Goal: Task Accomplishment & Management: Use online tool/utility

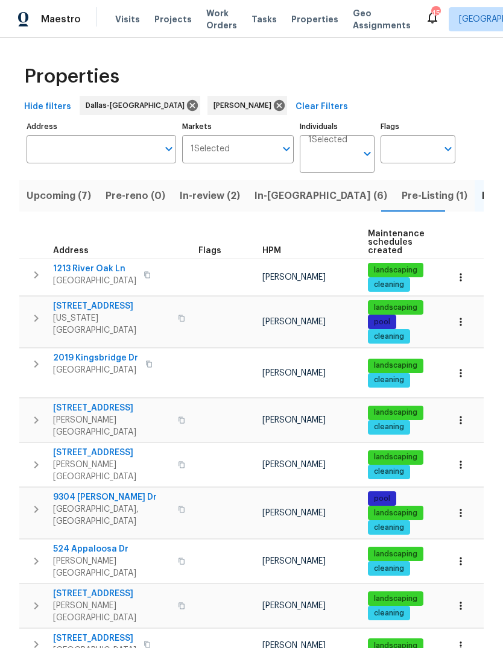
click at [91, 402] on span "309 Cherrywood Trl" at bounding box center [112, 408] width 118 height 12
click at [281, 196] on span "In-reno (6)" at bounding box center [321, 196] width 133 height 17
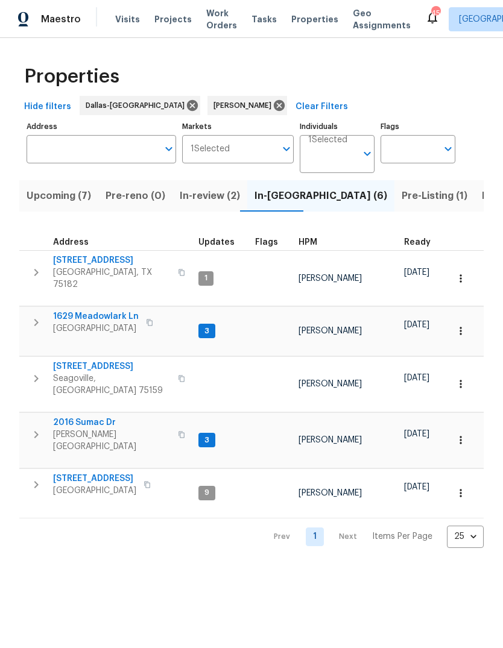
click at [95, 311] on span "1629 Meadowlark Ln" at bounding box center [96, 317] width 86 height 12
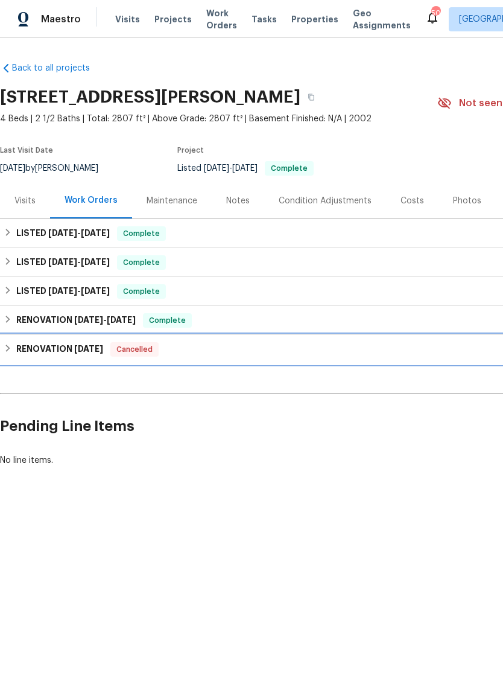
click at [16, 347] on h6 "RENOVATION [DATE]" at bounding box center [59, 349] width 87 height 14
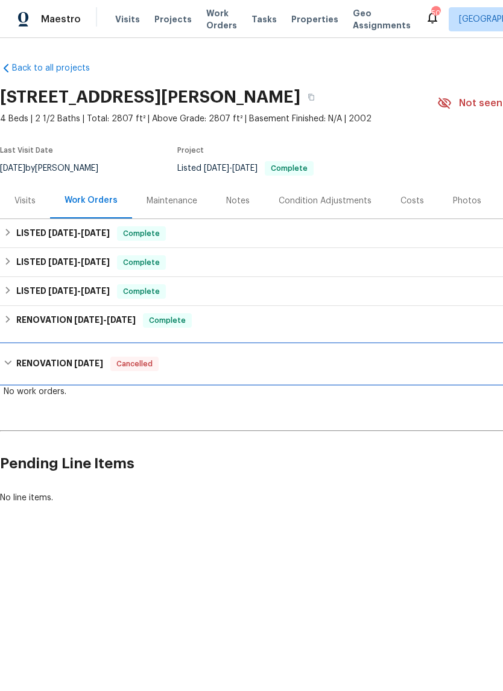
click at [17, 363] on h6 "RENOVATION 8/1/25" at bounding box center [59, 364] width 87 height 14
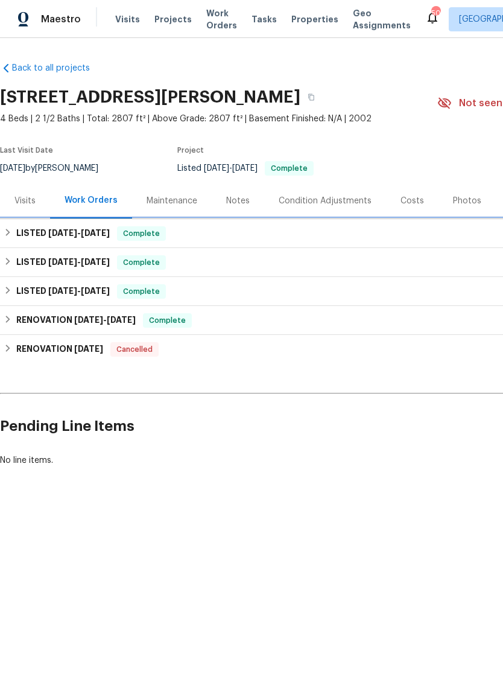
click at [20, 227] on h6 "LISTED 9/29/25 - 9/30/25" at bounding box center [63, 233] width 94 height 14
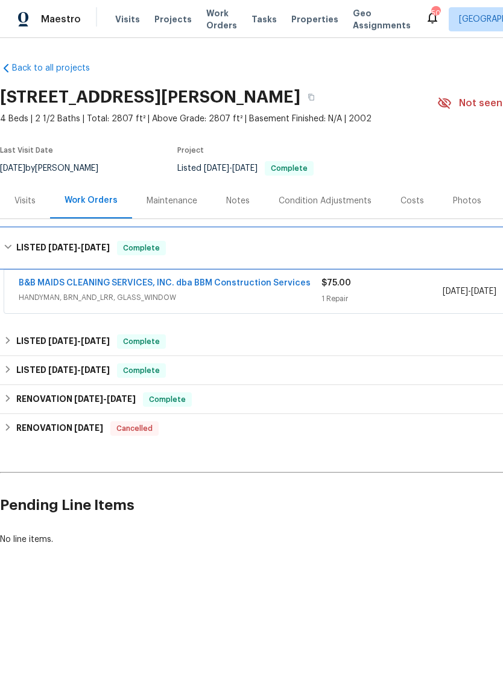
click at [17, 246] on h6 "LISTED 9/29/25 - 9/30/25" at bounding box center [63, 248] width 94 height 14
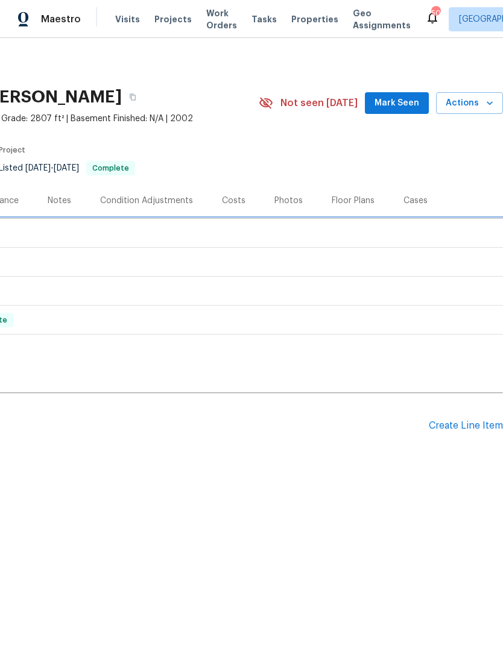
scroll to position [0, 179]
click at [461, 420] on div "Create Line Item" at bounding box center [466, 425] width 74 height 11
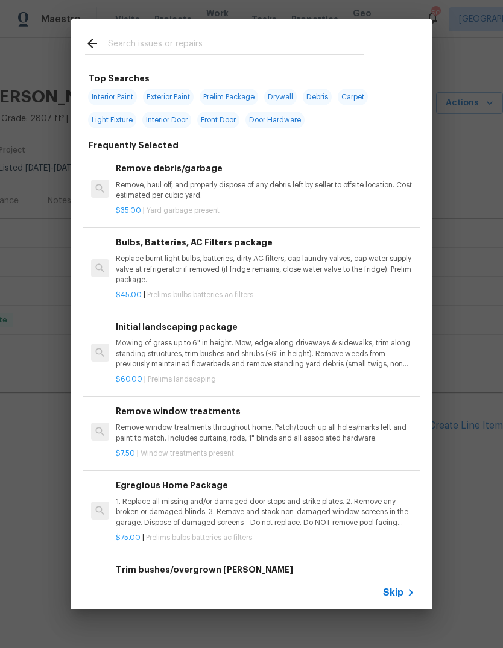
click at [246, 47] on input "text" at bounding box center [236, 45] width 256 height 18
type input "Toulet"
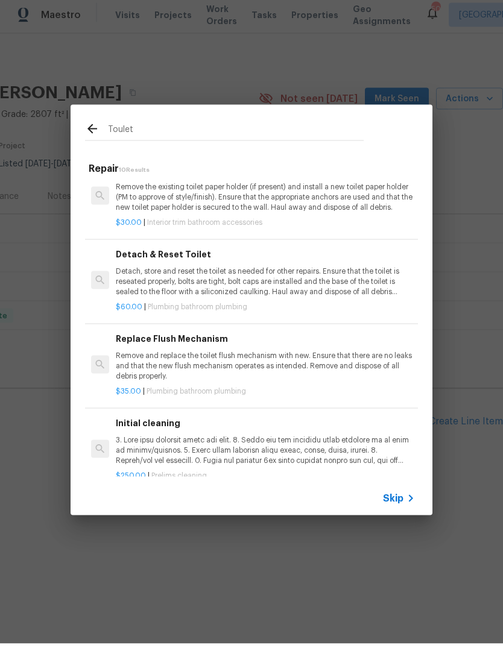
scroll to position [493, 0]
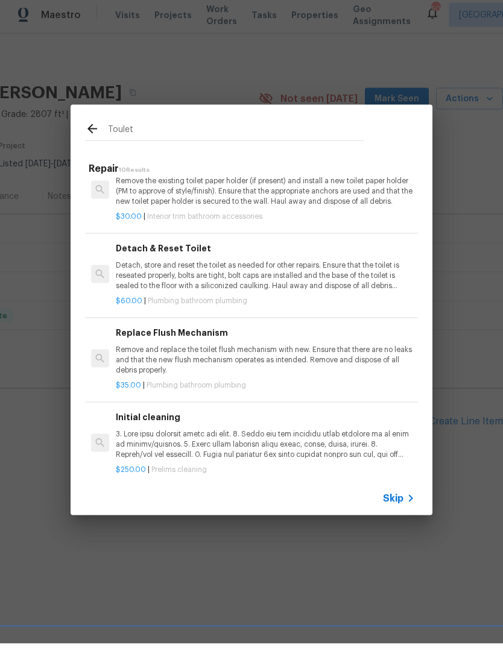
click at [322, 349] on p "Remove and replace the toilet flush mechanism with new. Ensure that there are n…" at bounding box center [265, 364] width 299 height 31
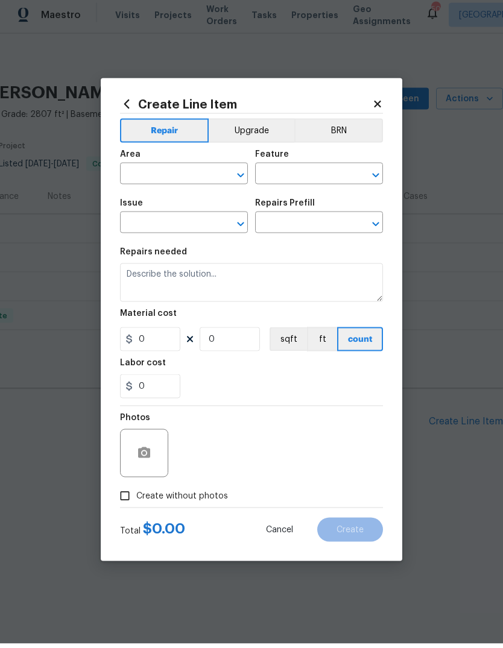
type input "Plumbing"
type input "Bathroom Plumbing"
type input "Replace Flush Mechanism $35.00"
type textarea "Remove and replace the toilet flush mechanism with new. Ensure that there are n…"
type input "35"
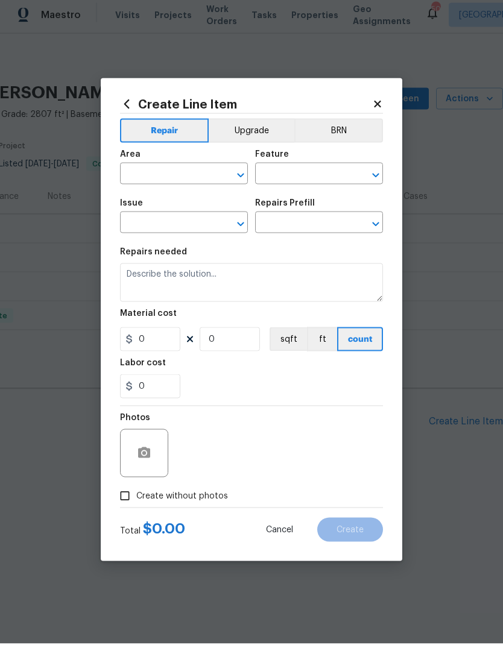
type input "1"
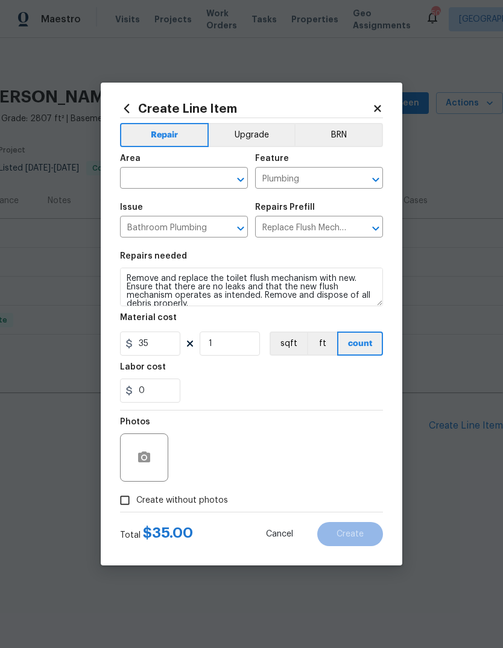
click at [173, 182] on input "text" at bounding box center [167, 179] width 94 height 19
type input "a"
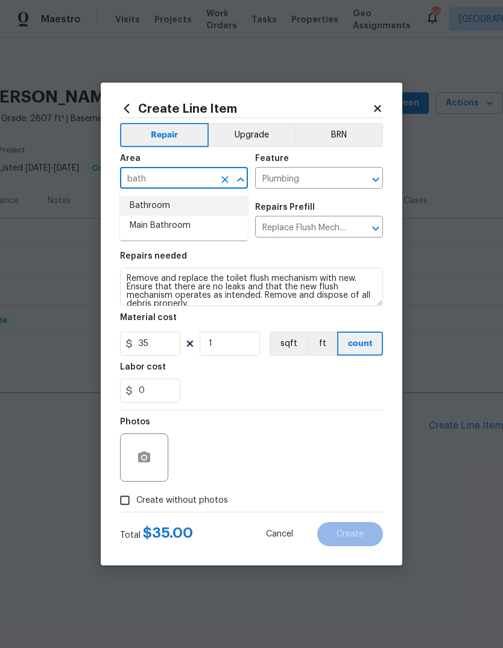
click at [163, 205] on li "Bathroom" at bounding box center [184, 206] width 128 height 20
type input "Bathroom"
click at [197, 303] on textarea "Remove and replace the toilet flush mechanism with new. Ensure that there are n…" at bounding box center [251, 287] width 263 height 39
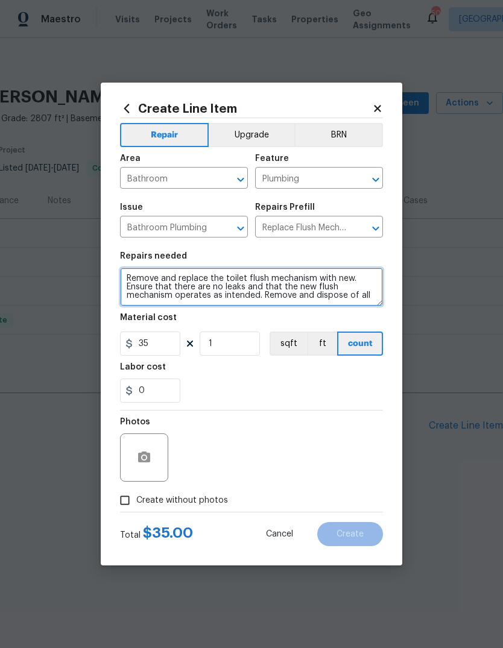
scroll to position [0, 0]
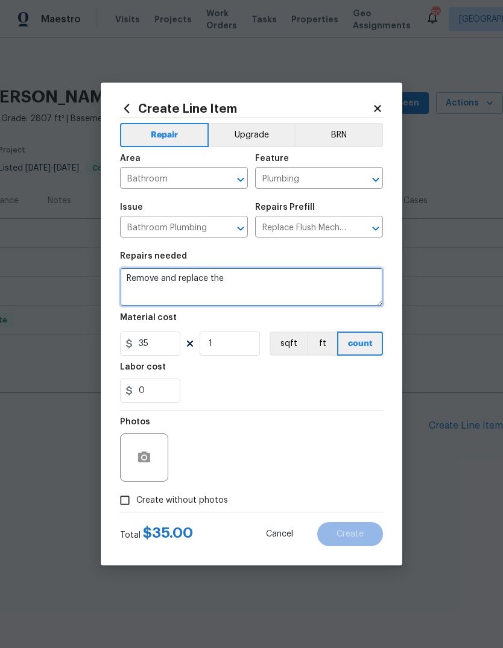
type textarea "Remove and"
type textarea "Replace tank components due to damage. Replace wall valve due to leaking when t…"
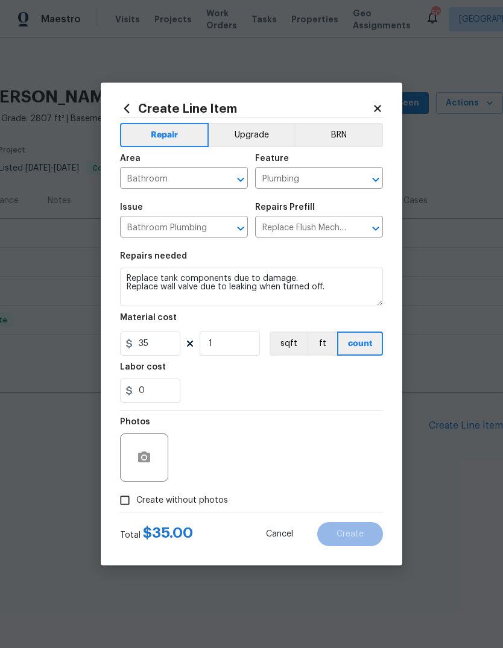
click at [258, 378] on div "Labor cost" at bounding box center [251, 371] width 263 height 16
click at [249, 345] on input "1" at bounding box center [230, 344] width 60 height 24
type input "5"
click at [289, 373] on div "Labor cost" at bounding box center [251, 371] width 263 height 16
click at [144, 457] on icon "button" at bounding box center [144, 458] width 14 height 14
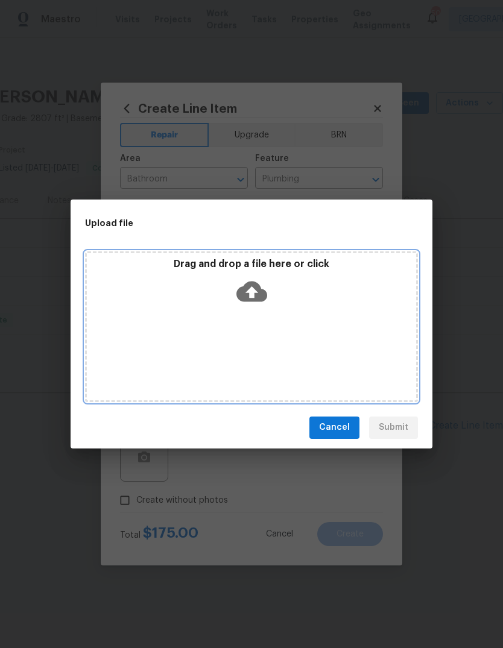
click at [261, 290] on icon at bounding box center [251, 291] width 31 height 21
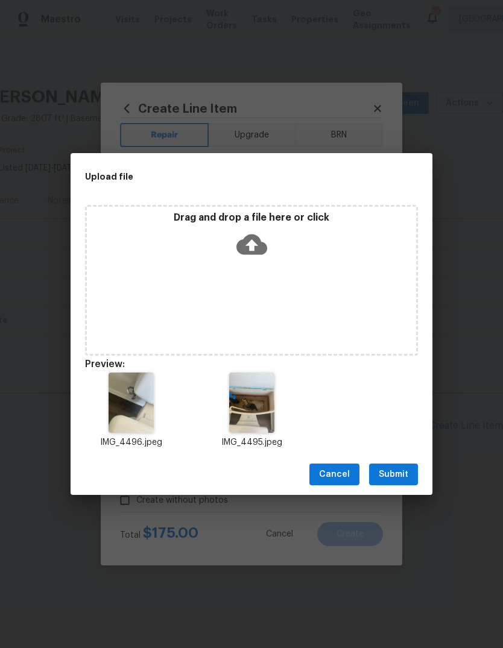
click at [398, 478] on span "Submit" at bounding box center [394, 475] width 30 height 15
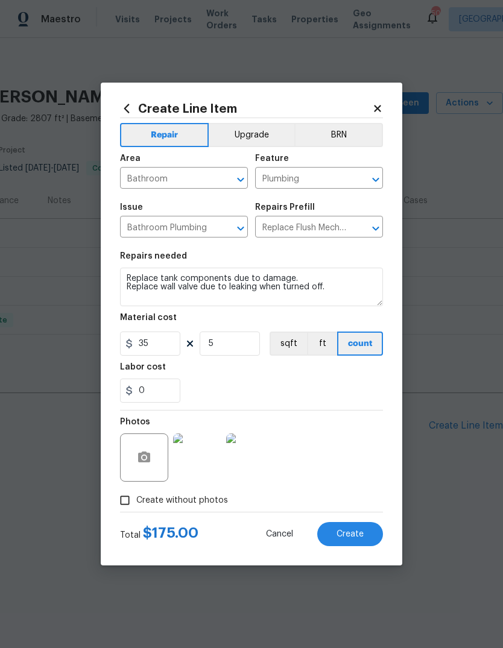
click at [354, 534] on span "Create" at bounding box center [350, 534] width 27 height 9
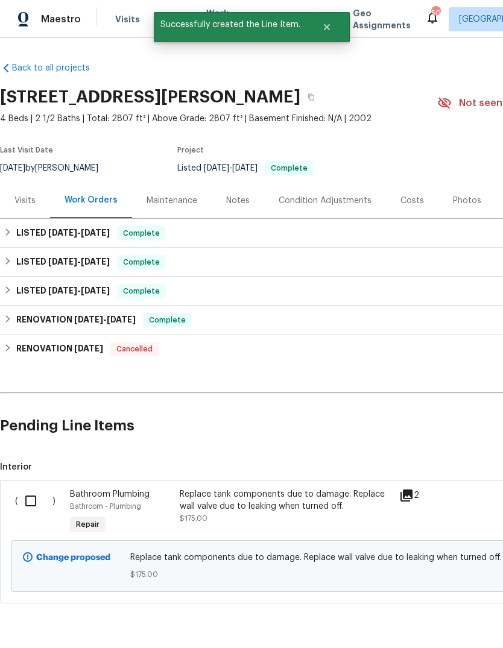
click at [31, 489] on input "checkbox" at bounding box center [35, 501] width 34 height 25
checkbox input "true"
click at [410, 621] on span "Create Work Order" at bounding box center [434, 618] width 80 height 15
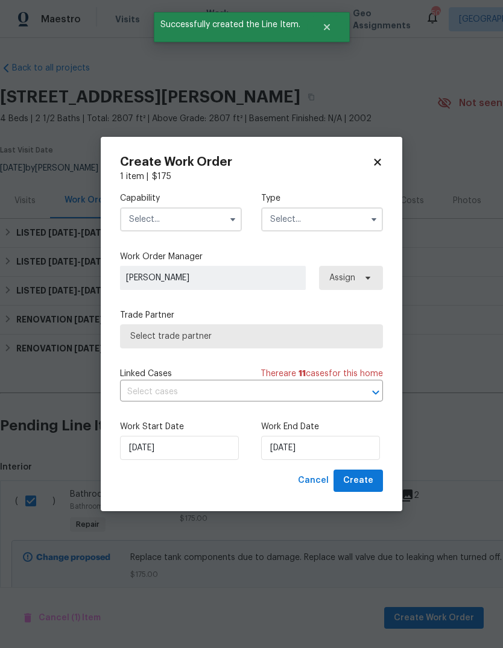
click at [211, 223] on input "text" at bounding box center [181, 220] width 122 height 24
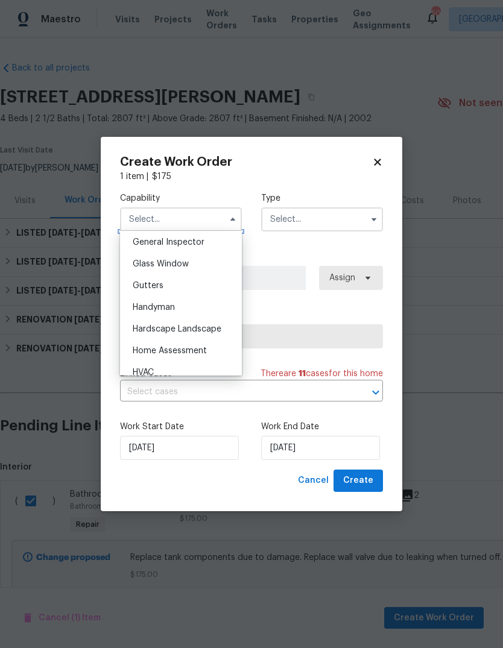
scroll to position [642, 0]
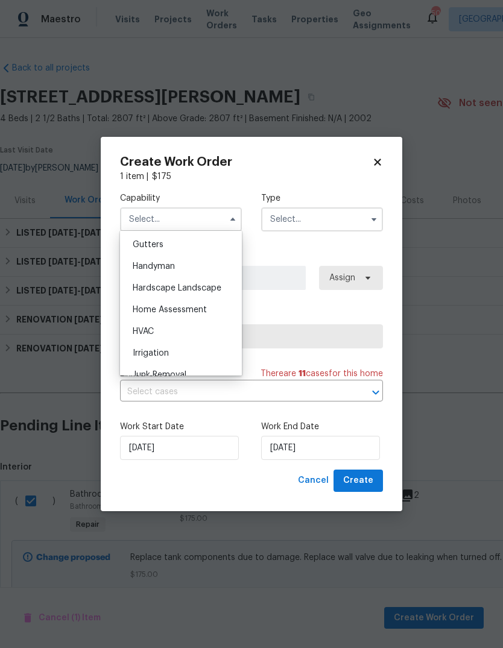
click at [204, 271] on div "Handyman" at bounding box center [181, 267] width 116 height 22
type input "Handyman"
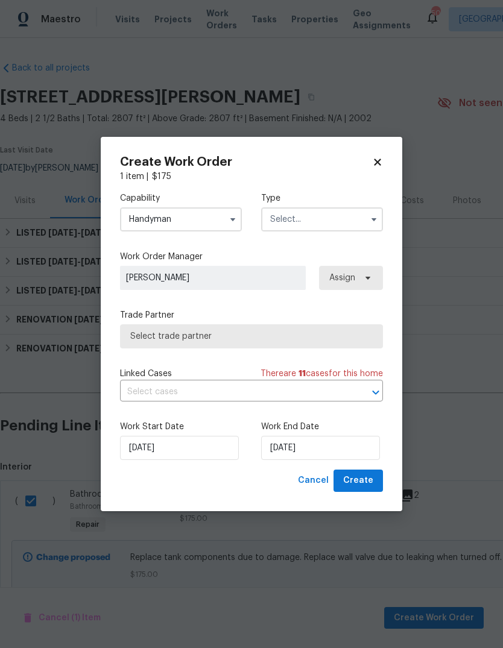
click at [345, 220] on input "text" at bounding box center [322, 220] width 122 height 24
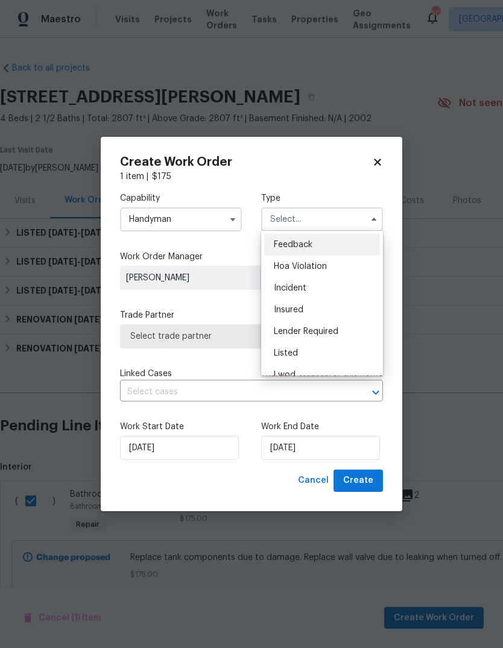
click at [311, 358] on div "Listed" at bounding box center [322, 354] width 116 height 22
type input "Listed"
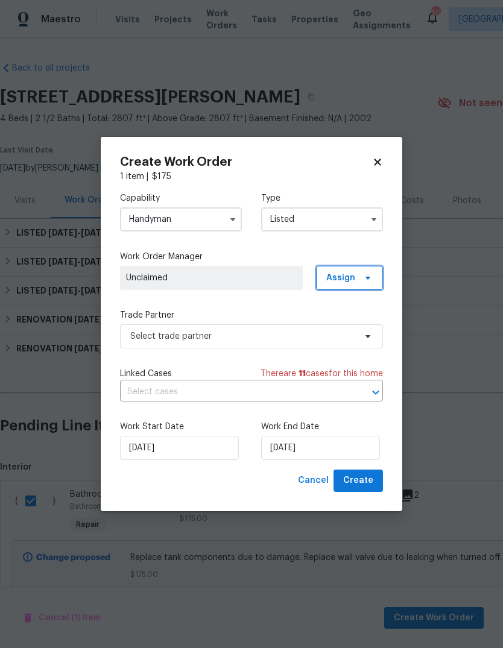
click at [355, 275] on span "Assign" at bounding box center [340, 278] width 29 height 12
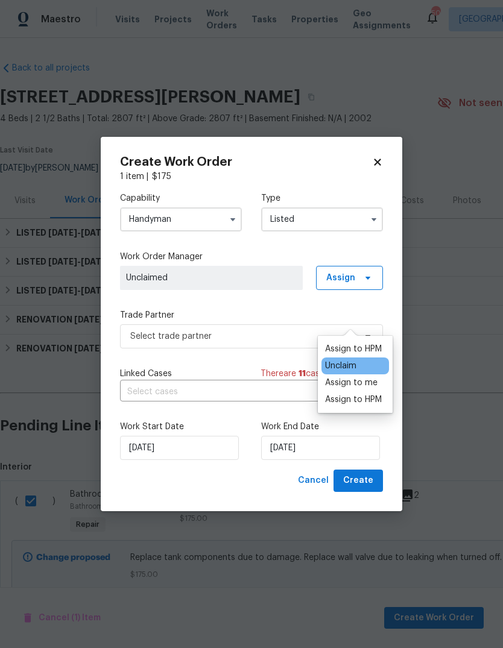
click at [364, 377] on div "Assign to me" at bounding box center [351, 383] width 52 height 12
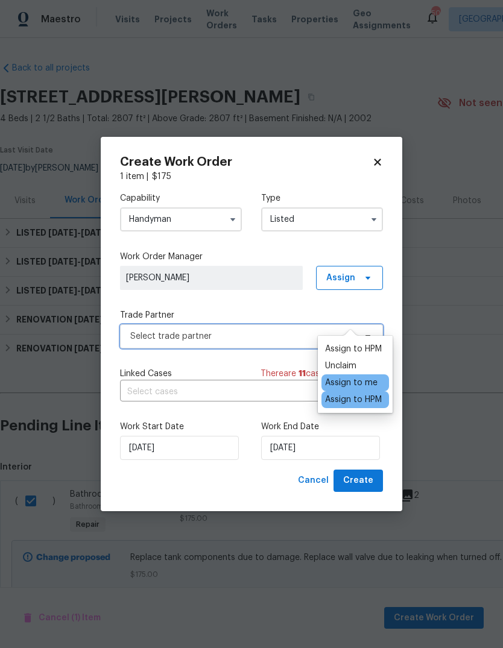
click at [276, 334] on span "Select trade partner" at bounding box center [242, 337] width 225 height 12
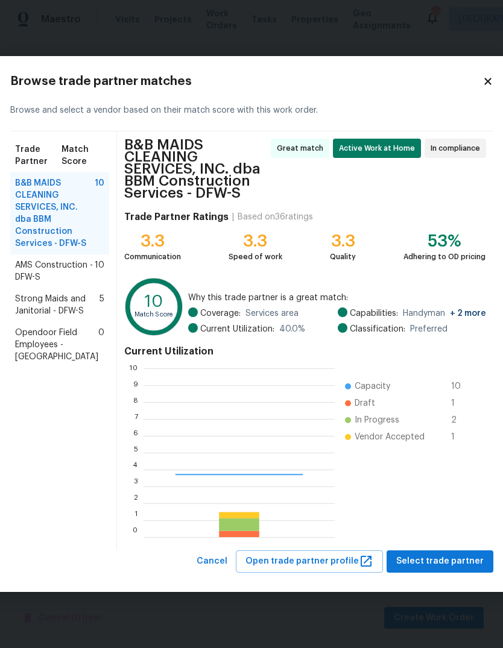
scroll to position [169, 191]
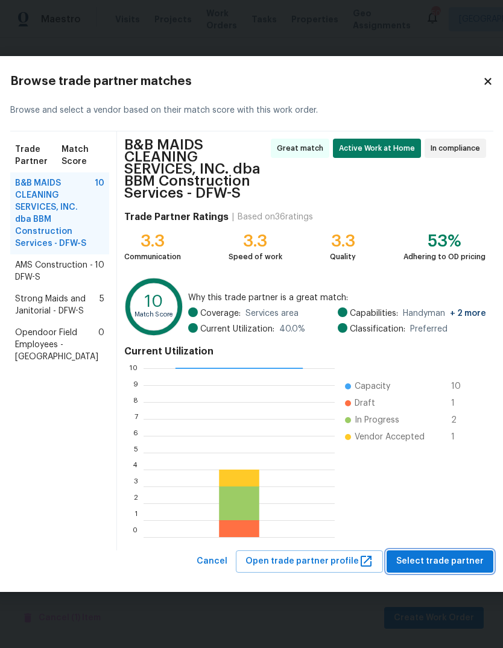
click at [429, 559] on span "Select trade partner" at bounding box center [439, 561] width 87 height 15
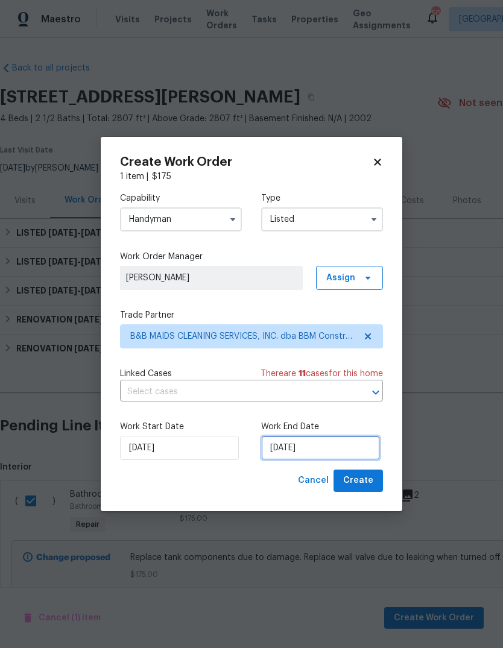
click at [356, 454] on input "[DATE]" at bounding box center [320, 448] width 119 height 24
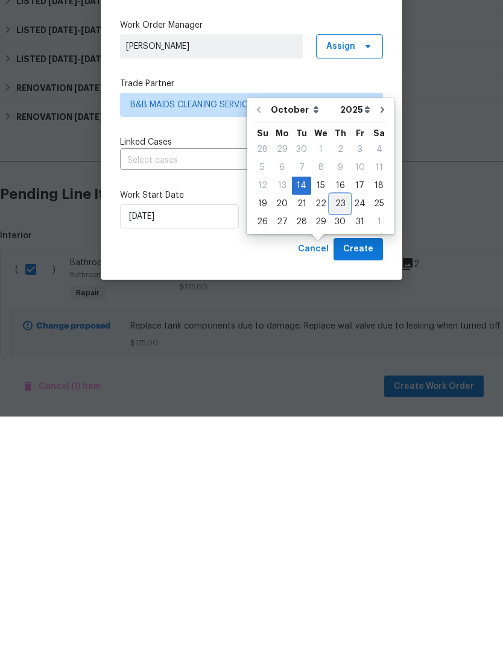
click at [333, 427] on div "23" at bounding box center [340, 435] width 19 height 17
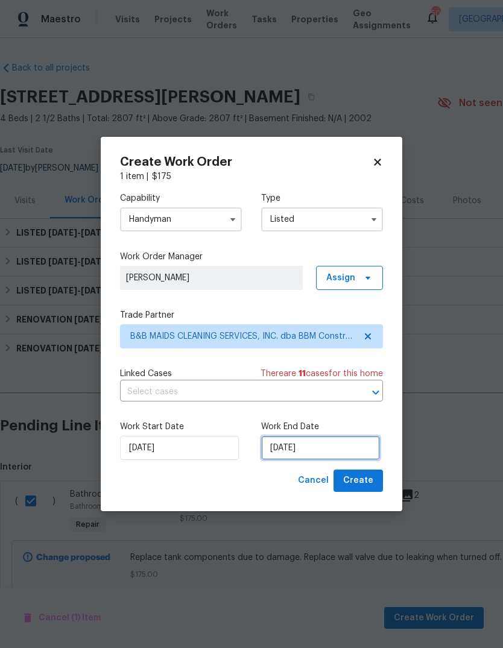
click at [343, 456] on input "10/23/2025" at bounding box center [320, 448] width 119 height 24
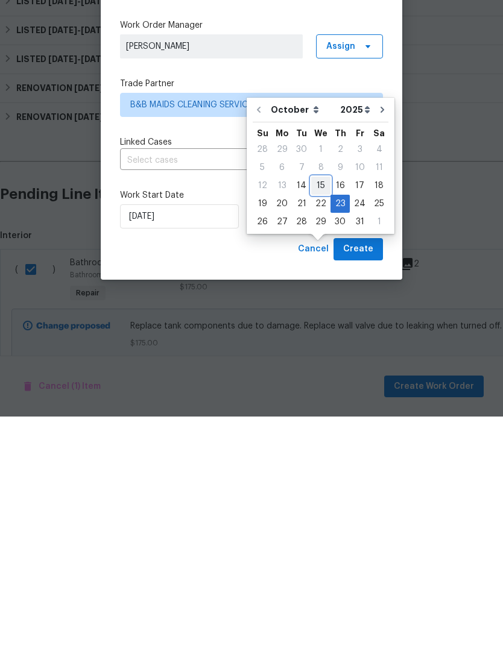
click at [320, 409] on div "15" at bounding box center [320, 417] width 19 height 17
type input "10/15/2025"
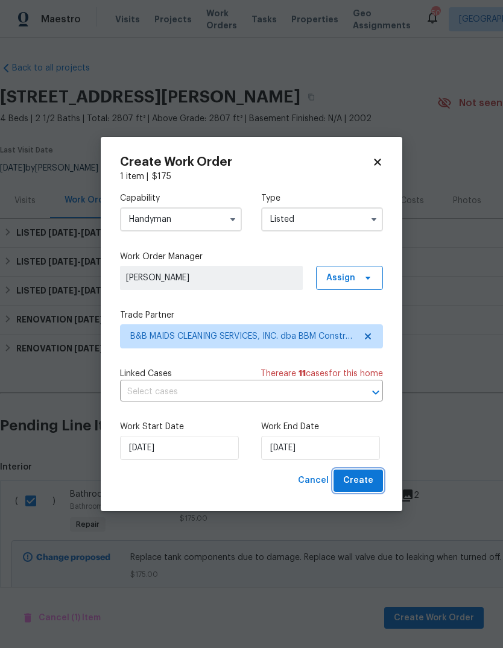
click at [364, 480] on span "Create" at bounding box center [358, 481] width 30 height 15
checkbox input "false"
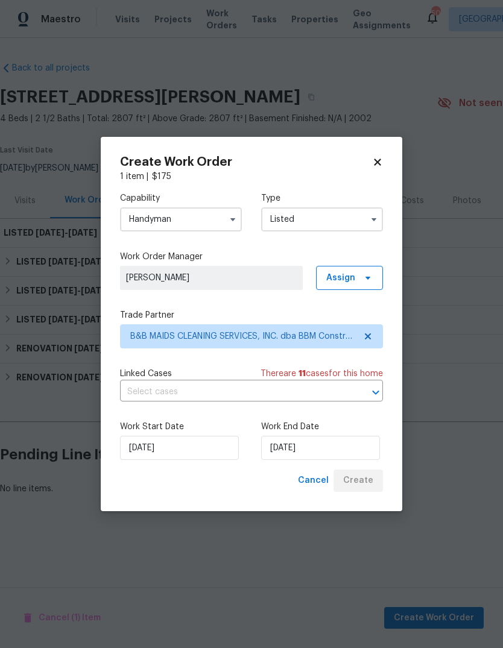
scroll to position [0, 0]
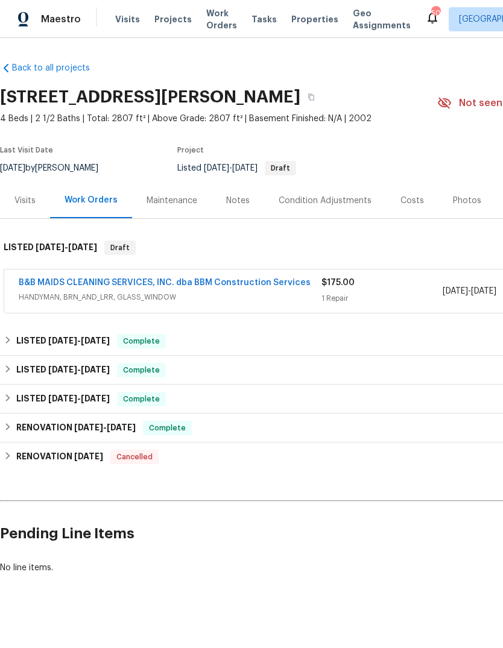
click at [255, 279] on link "B&B MAIDS CLEANING SERVICES, INC. dba BBM Construction Services" at bounding box center [165, 283] width 292 height 8
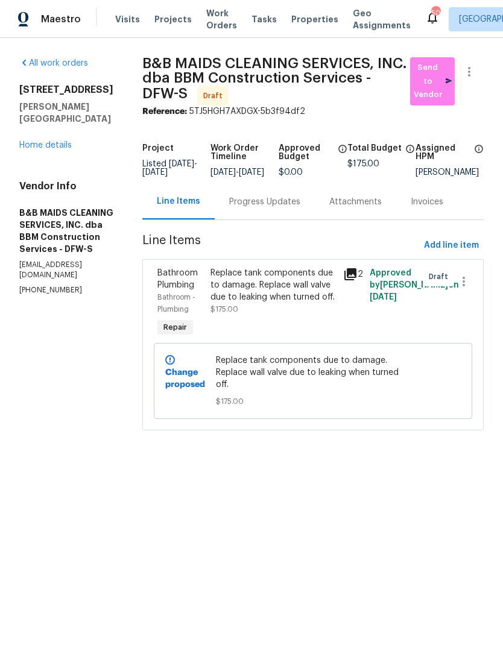
click at [299, 303] on div "Replace tank components due to damage. Replace wall valve due to leaking when t…" at bounding box center [273, 285] width 125 height 36
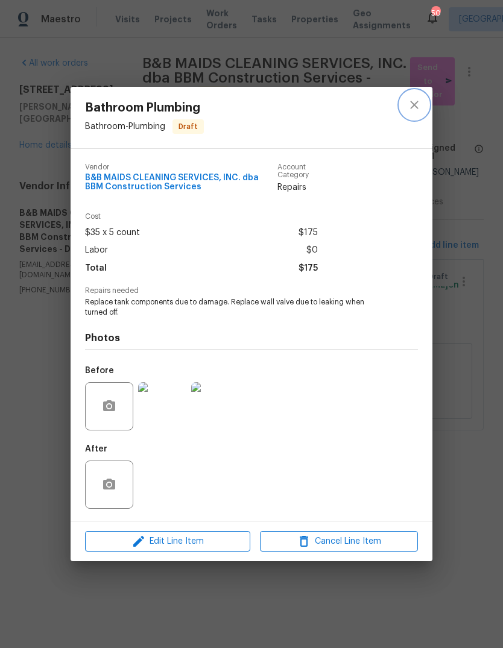
click at [416, 107] on icon "close" at bounding box center [414, 105] width 14 height 14
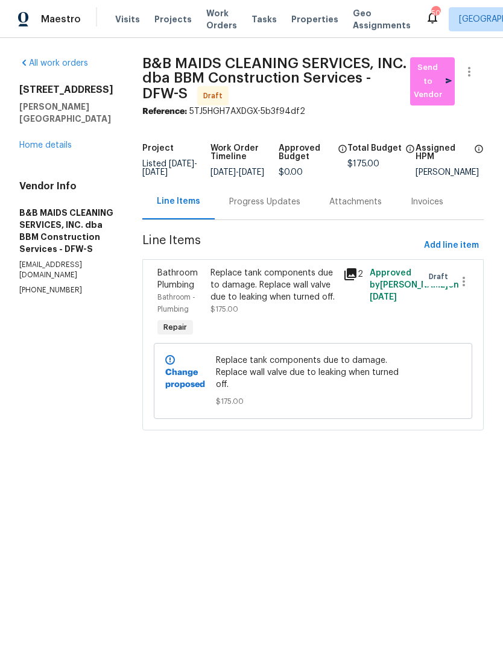
click at [52, 141] on link "Home details" at bounding box center [45, 145] width 52 height 8
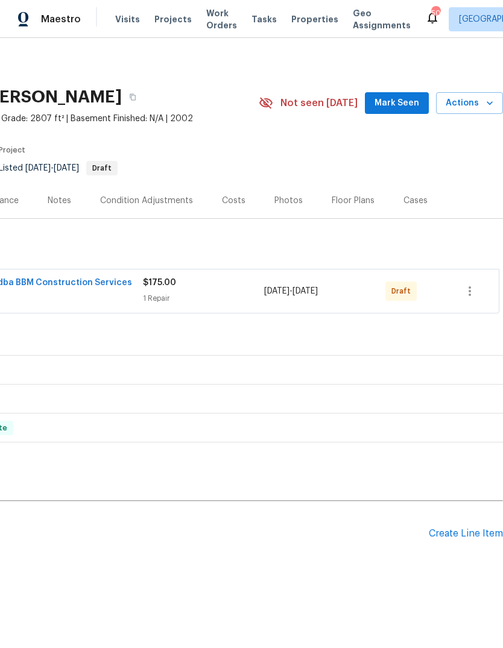
scroll to position [0, 179]
click at [474, 294] on icon "button" at bounding box center [470, 291] width 14 height 14
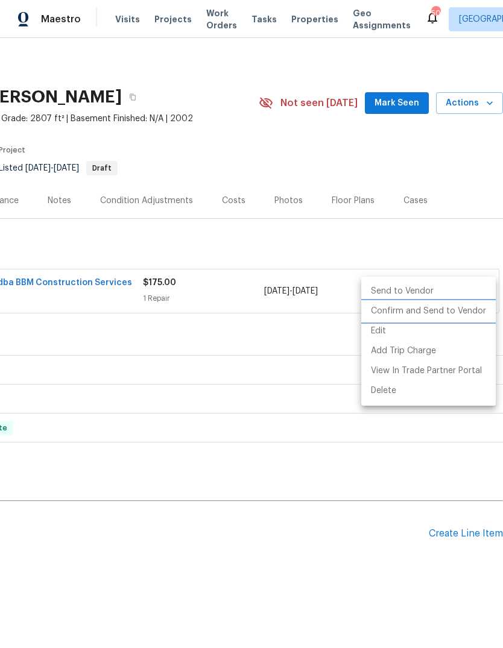
click at [449, 311] on li "Confirm and Send to Vendor" at bounding box center [428, 312] width 135 height 20
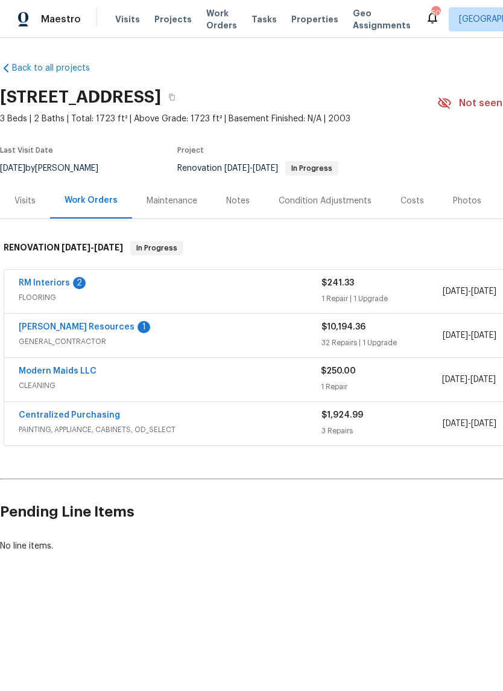
click at [52, 281] on link "RM Interiors" at bounding box center [44, 283] width 51 height 8
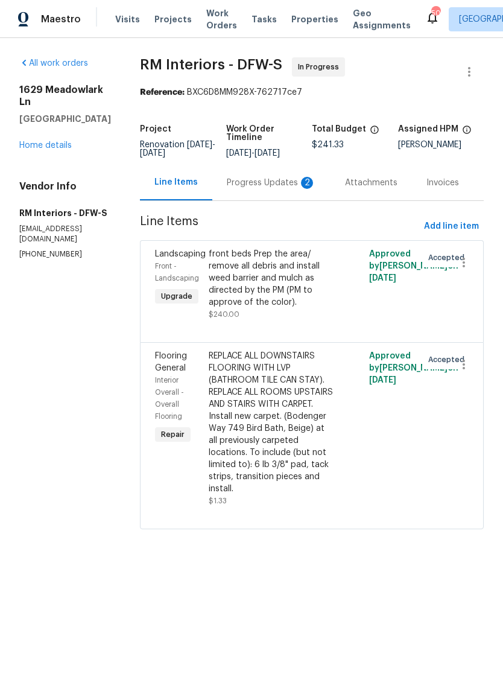
click at [260, 187] on div "Progress Updates 2" at bounding box center [271, 183] width 89 height 12
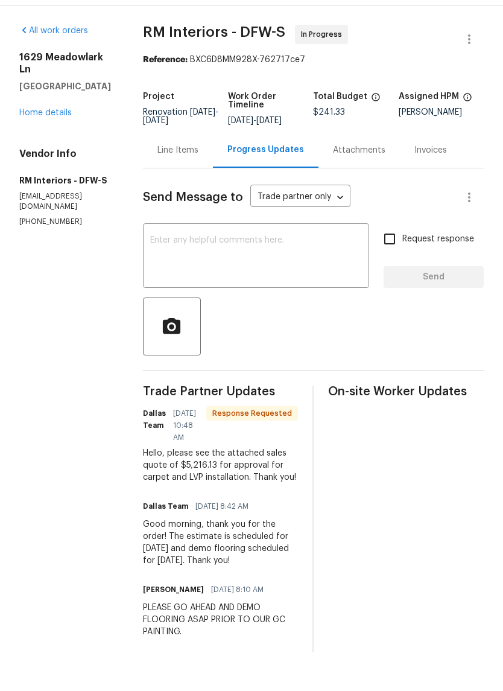
scroll to position [4, 0]
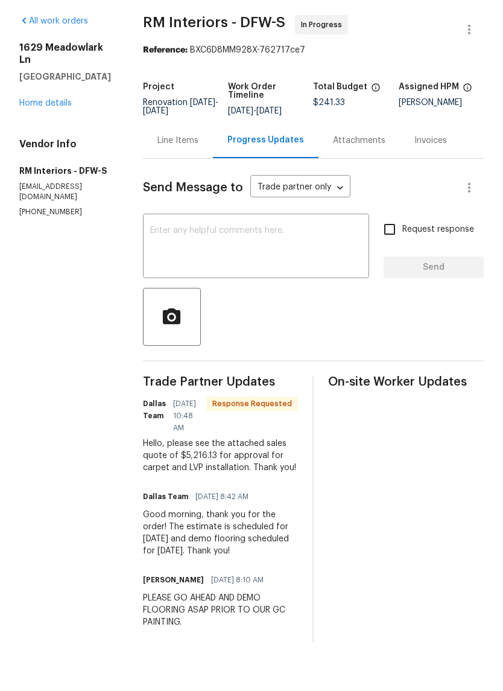
click at [54, 141] on link "Home details" at bounding box center [45, 145] width 52 height 8
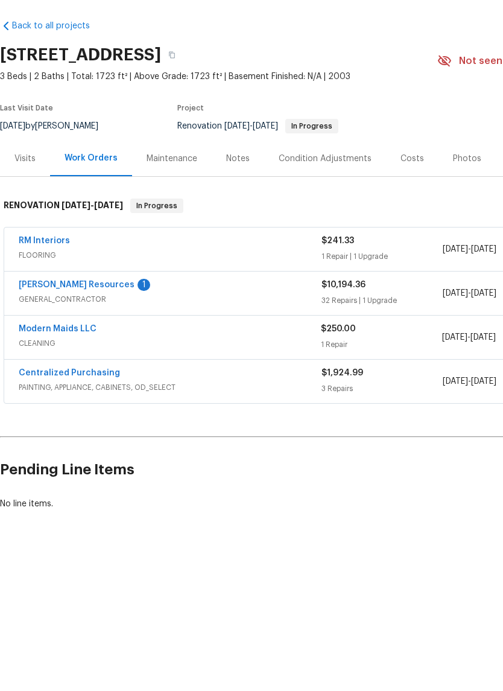
click at [236, 277] on div "RM Interiors" at bounding box center [170, 284] width 303 height 14
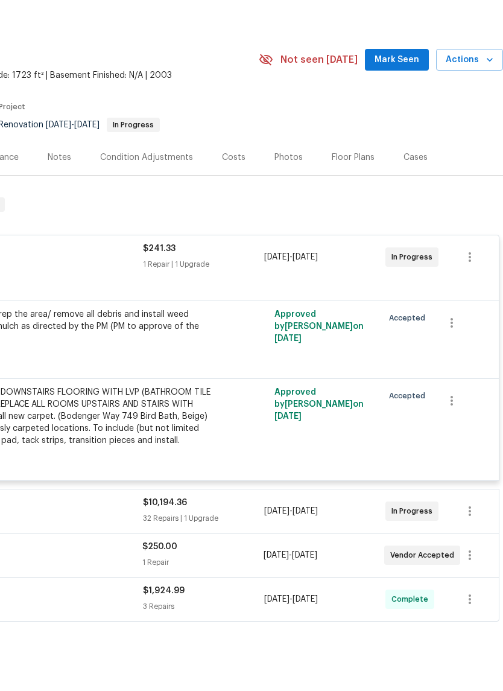
scroll to position [1, 179]
click at [455, 358] on icon "button" at bounding box center [452, 365] width 14 height 14
click at [464, 314] on li "Cancel" at bounding box center [460, 324] width 46 height 20
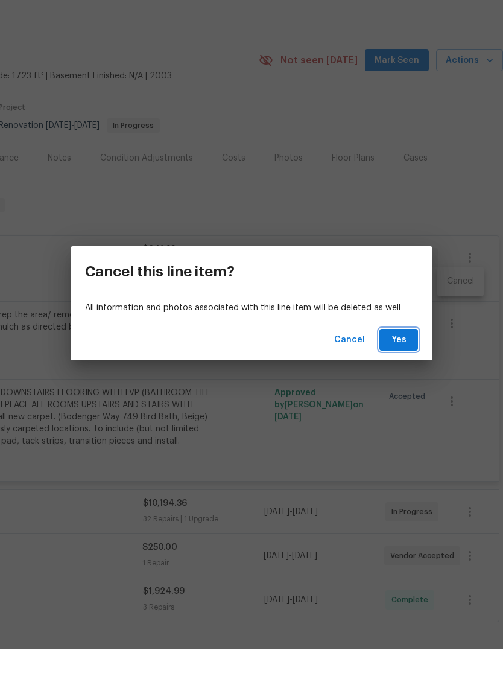
click at [400, 375] on span "Yes" at bounding box center [398, 382] width 19 height 15
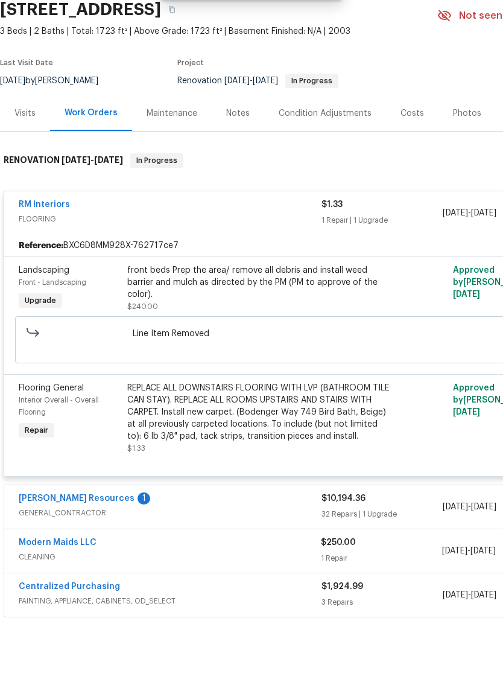
scroll to position [45, 0]
click at [259, 241] on div "RM Interiors FLOORING" at bounding box center [170, 255] width 303 height 29
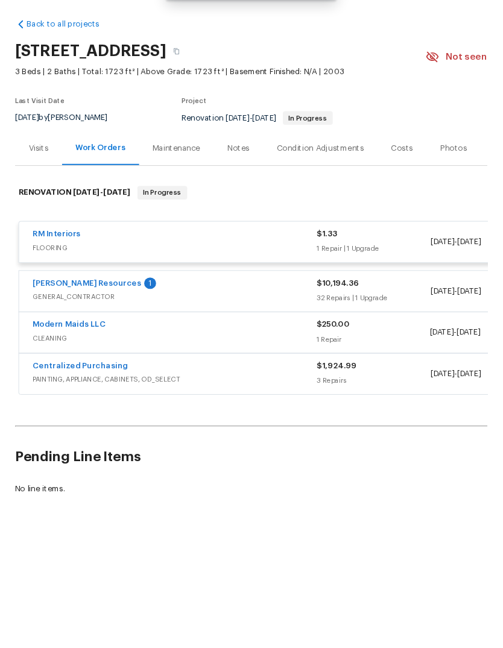
scroll to position [0, 0]
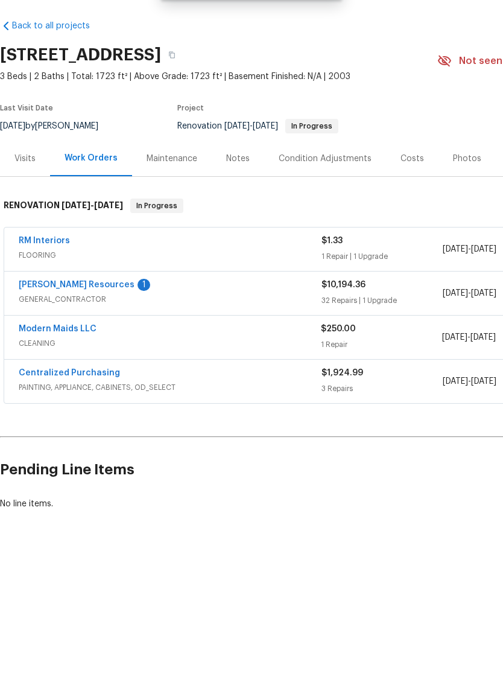
click at [162, 291] on span "FLOORING" at bounding box center [170, 297] width 303 height 12
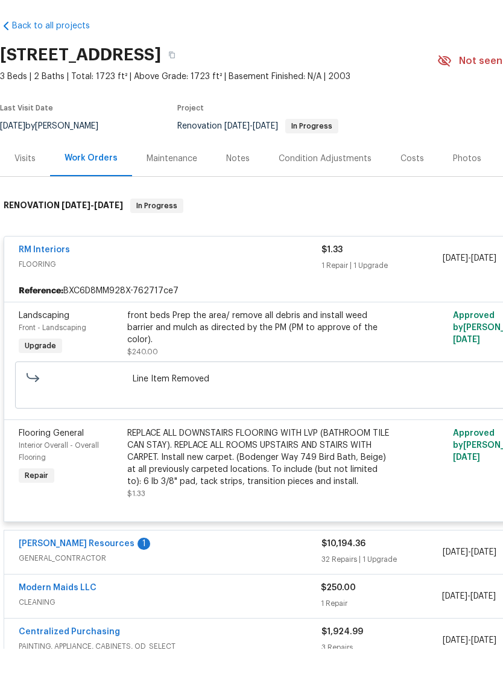
click at [239, 469] on div "REPLACE ALL DOWNSTAIRS FLOORING WITH LVP (BATHROOM TILE CAN STAY). REPLACE ALL …" at bounding box center [259, 499] width 264 height 60
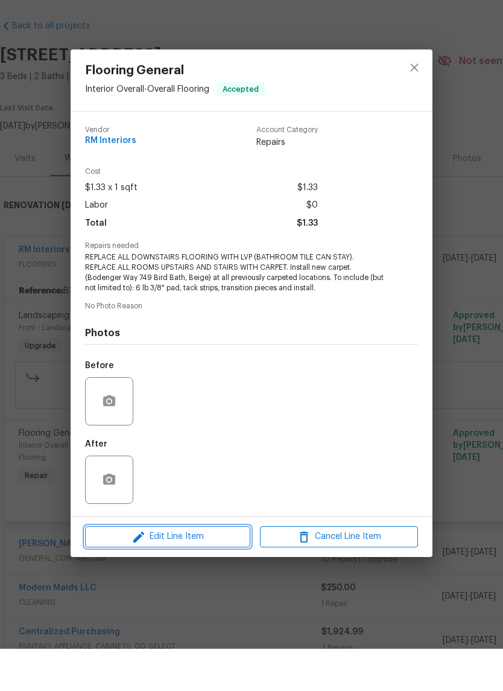
click at [211, 571] on span "Edit Line Item" at bounding box center [168, 578] width 158 height 15
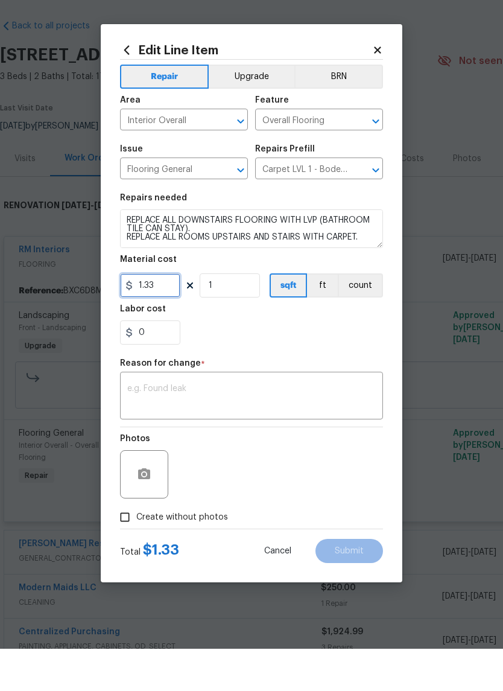
click at [164, 315] on input "1.33" at bounding box center [150, 327] width 60 height 24
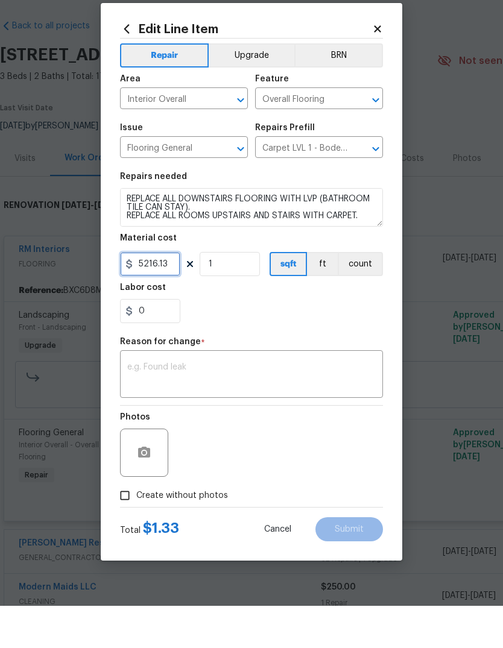
type input "5216.13"
click at [261, 341] on div "0" at bounding box center [251, 353] width 263 height 24
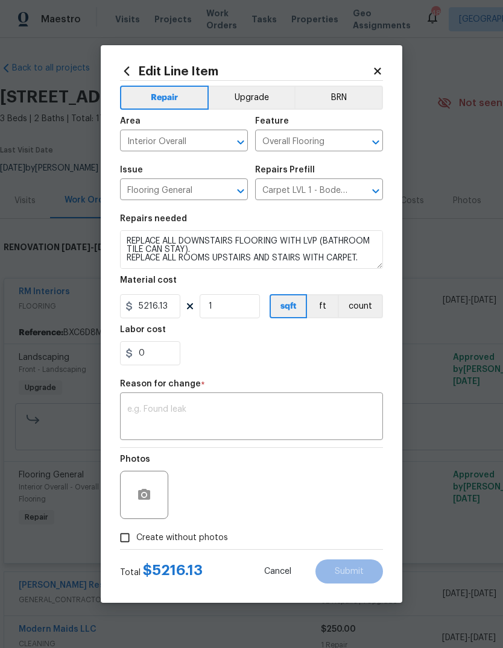
click at [296, 414] on textarea at bounding box center [251, 417] width 249 height 25
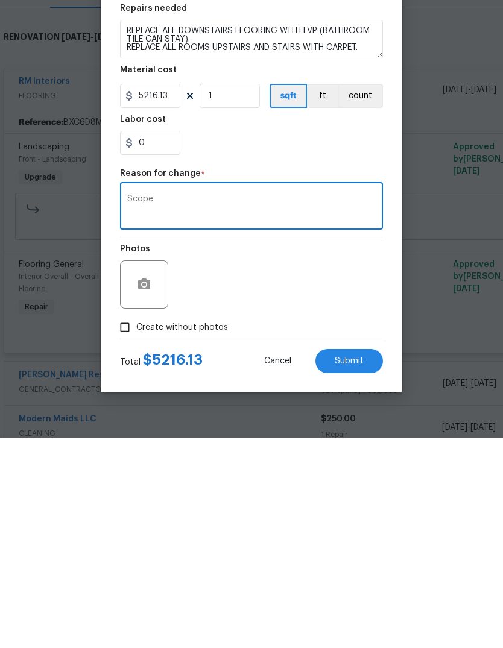
type textarea "Scope"
click at [132, 527] on input "Create without photos" at bounding box center [124, 538] width 23 height 23
checkbox input "true"
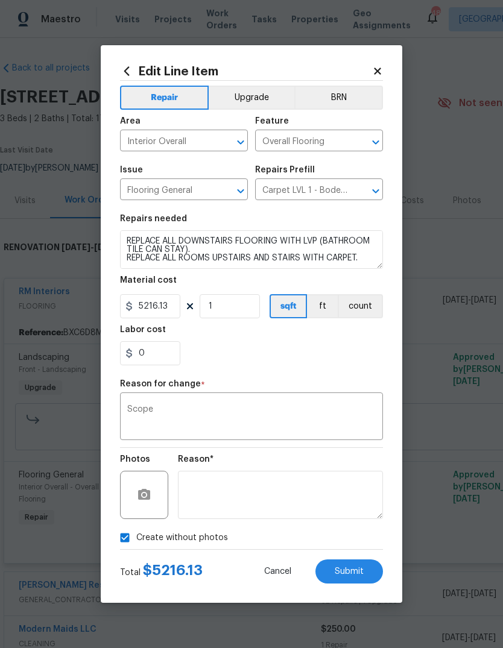
click at [262, 420] on textarea "Scope" at bounding box center [251, 417] width 249 height 25
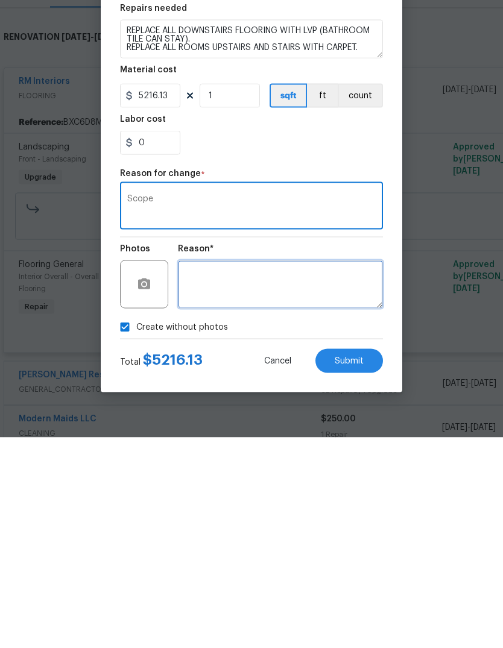
click at [290, 471] on textarea at bounding box center [280, 495] width 205 height 48
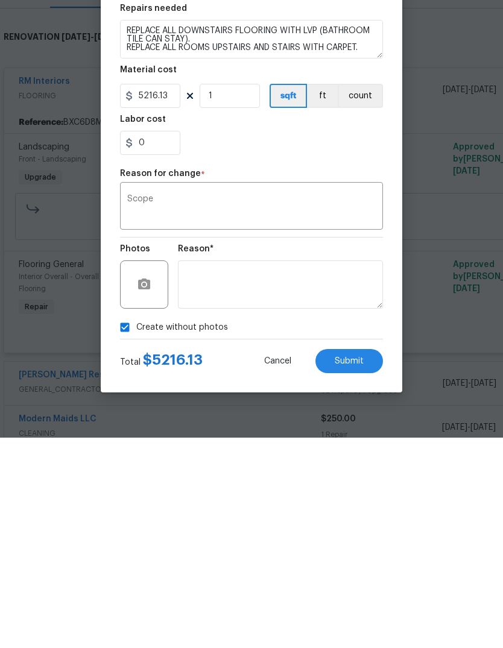
click at [360, 568] on span "Submit" at bounding box center [349, 572] width 29 height 9
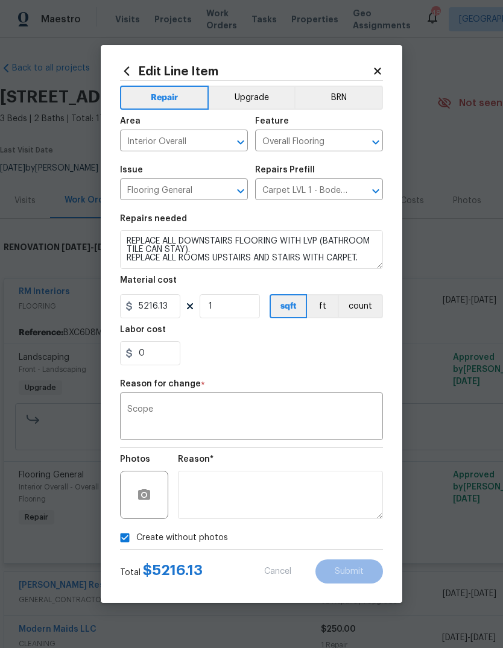
type input "1.33"
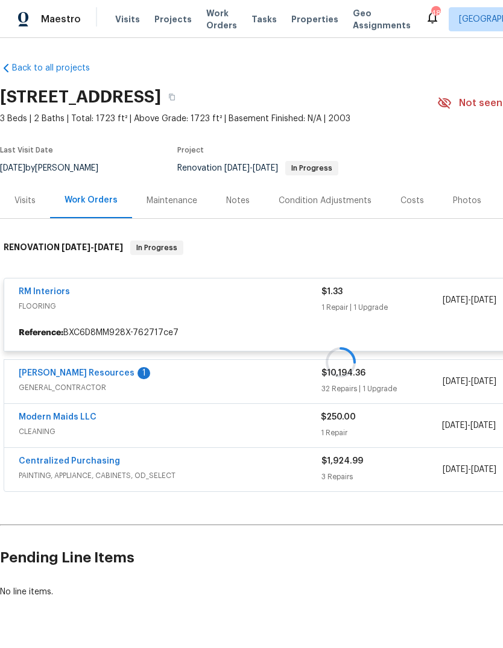
scroll to position [31, 0]
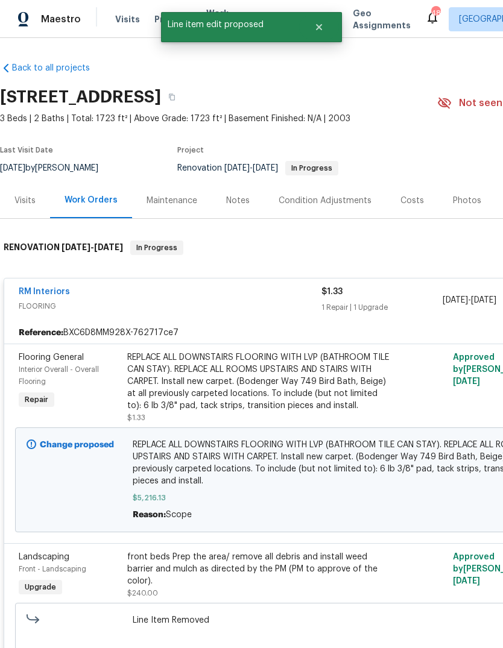
click at [53, 288] on link "RM Interiors" at bounding box center [44, 292] width 51 height 8
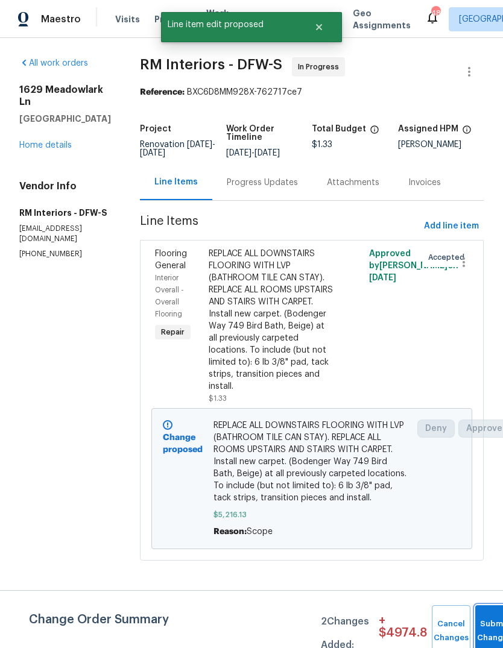
click at [487, 633] on span "Submit Changes" at bounding box center [494, 632] width 27 height 28
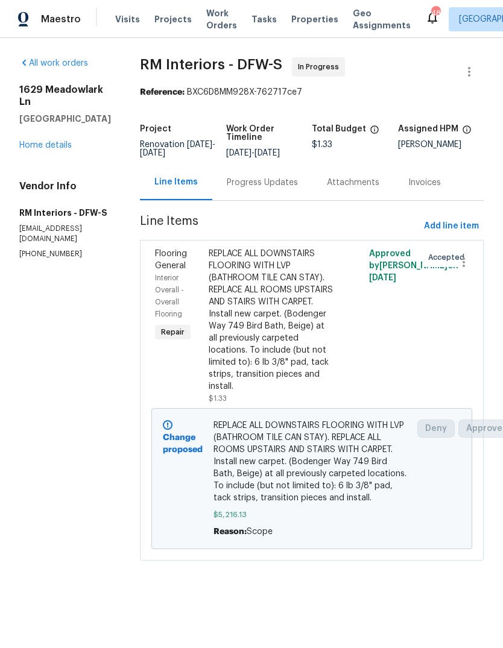
click at [53, 150] on link "Home details" at bounding box center [45, 145] width 52 height 8
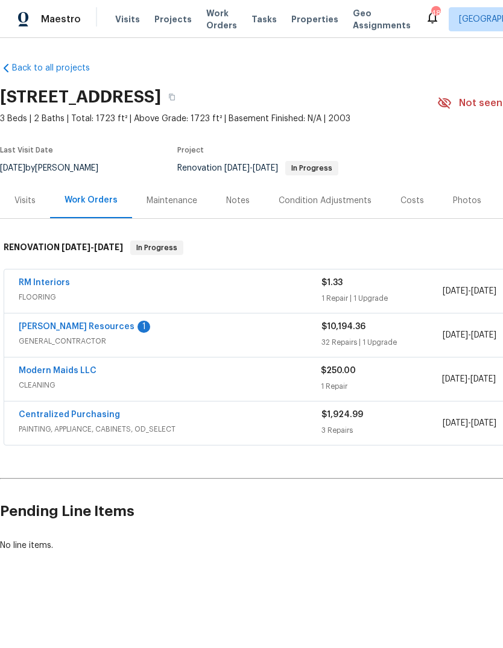
click at [49, 285] on link "RM Interiors" at bounding box center [44, 283] width 51 height 8
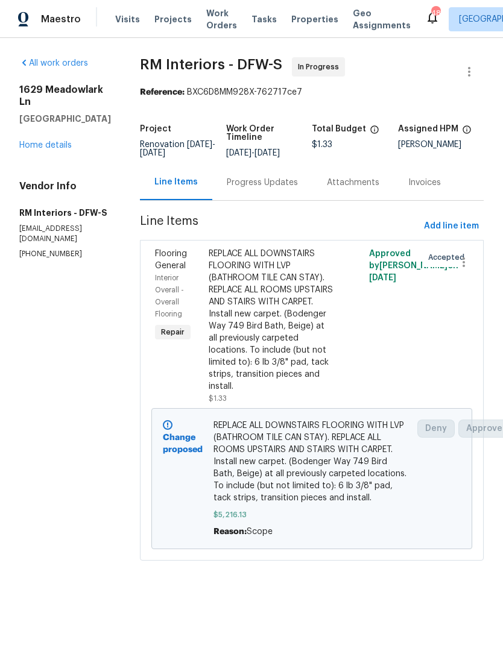
click at [257, 186] on div "Progress Updates" at bounding box center [262, 183] width 71 height 12
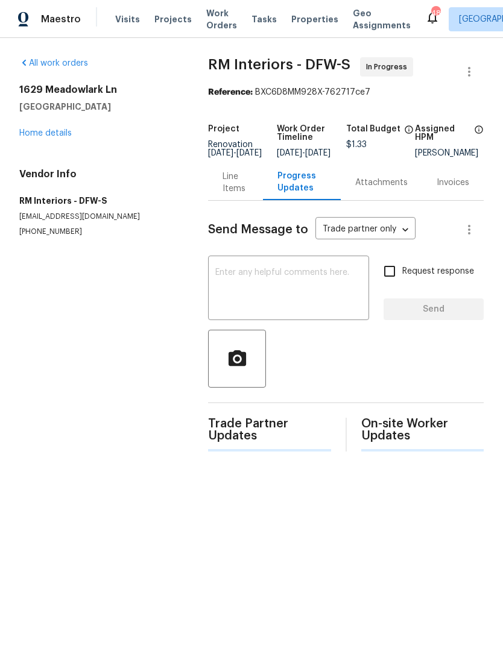
click at [322, 294] on textarea at bounding box center [288, 289] width 147 height 42
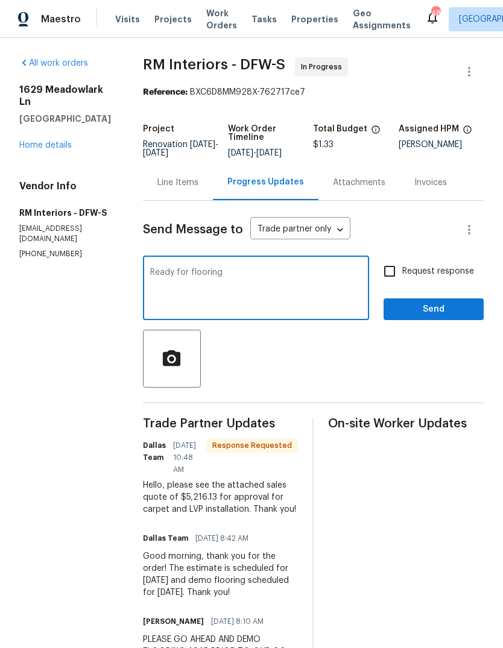
type textarea "Ready for flooring"
click at [396, 276] on input "Request response" at bounding box center [389, 271] width 25 height 25
checkbox input "true"
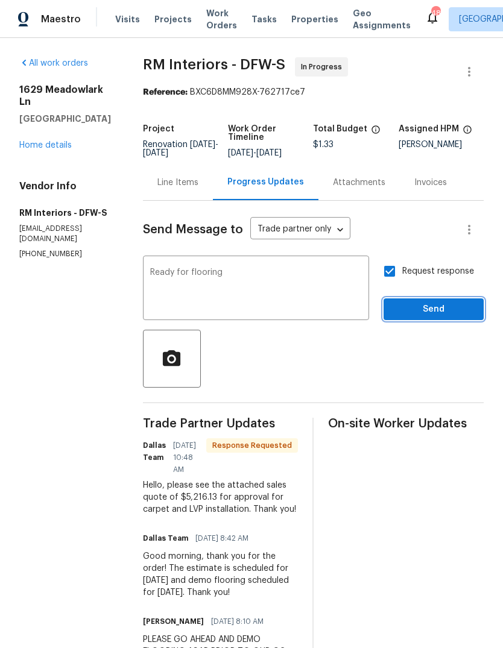
click at [454, 315] on span "Send" at bounding box center [433, 309] width 81 height 15
